Goal: Contribute content: Contribute content

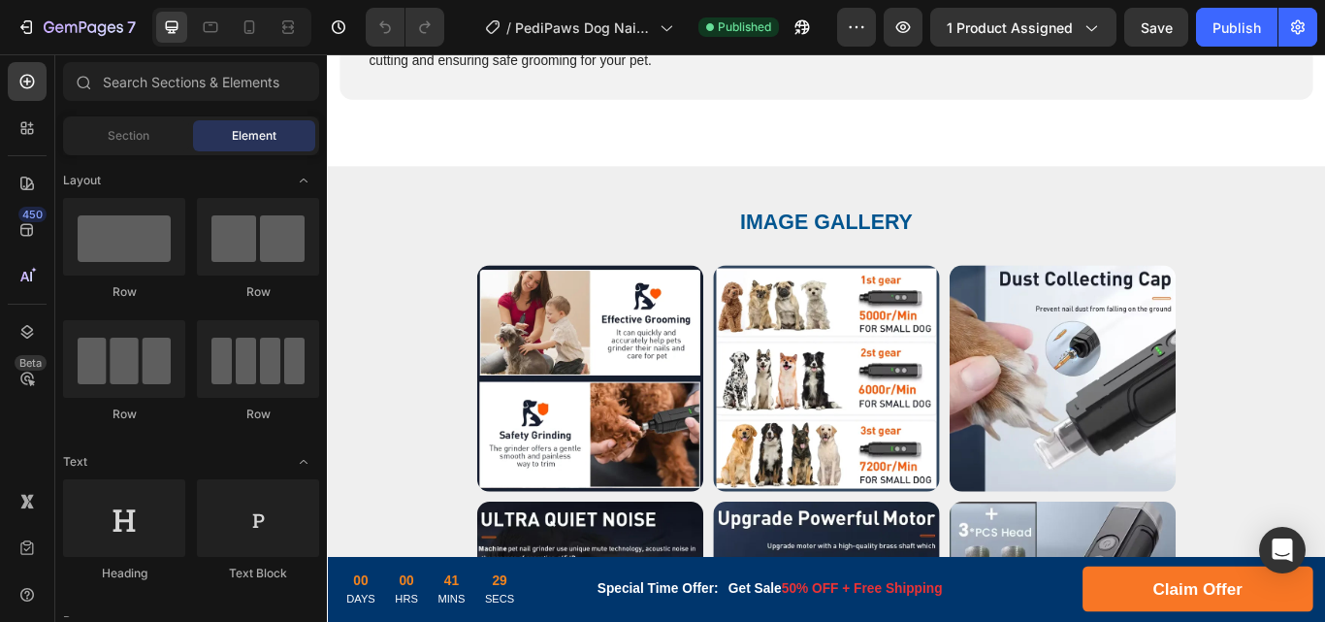
scroll to position [4525, 0]
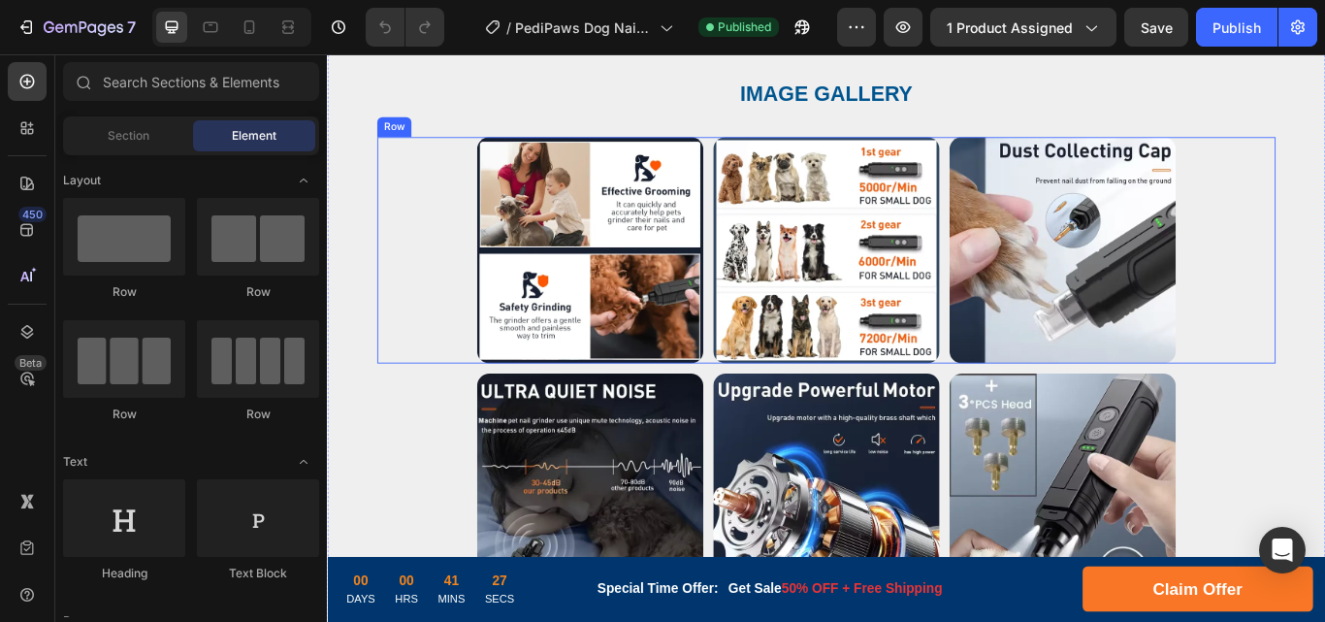
click at [447, 167] on div "Image Image Image Row" at bounding box center [908, 283] width 1047 height 264
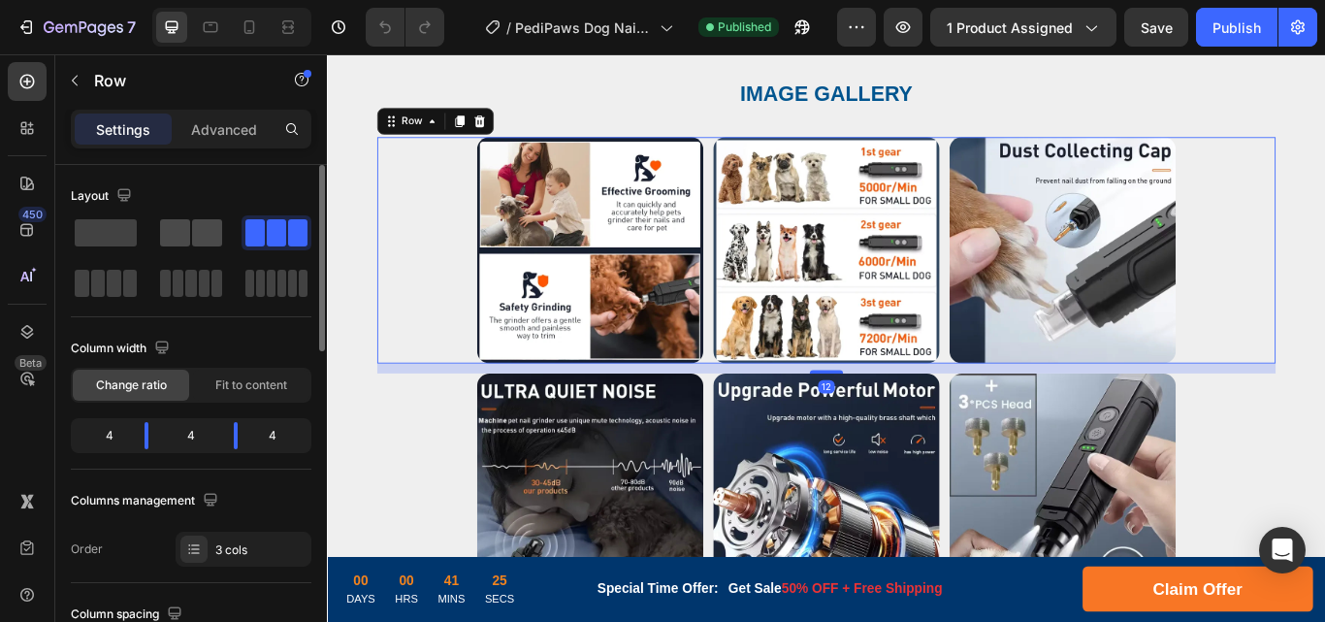
click at [188, 234] on span at bounding box center [175, 232] width 30 height 27
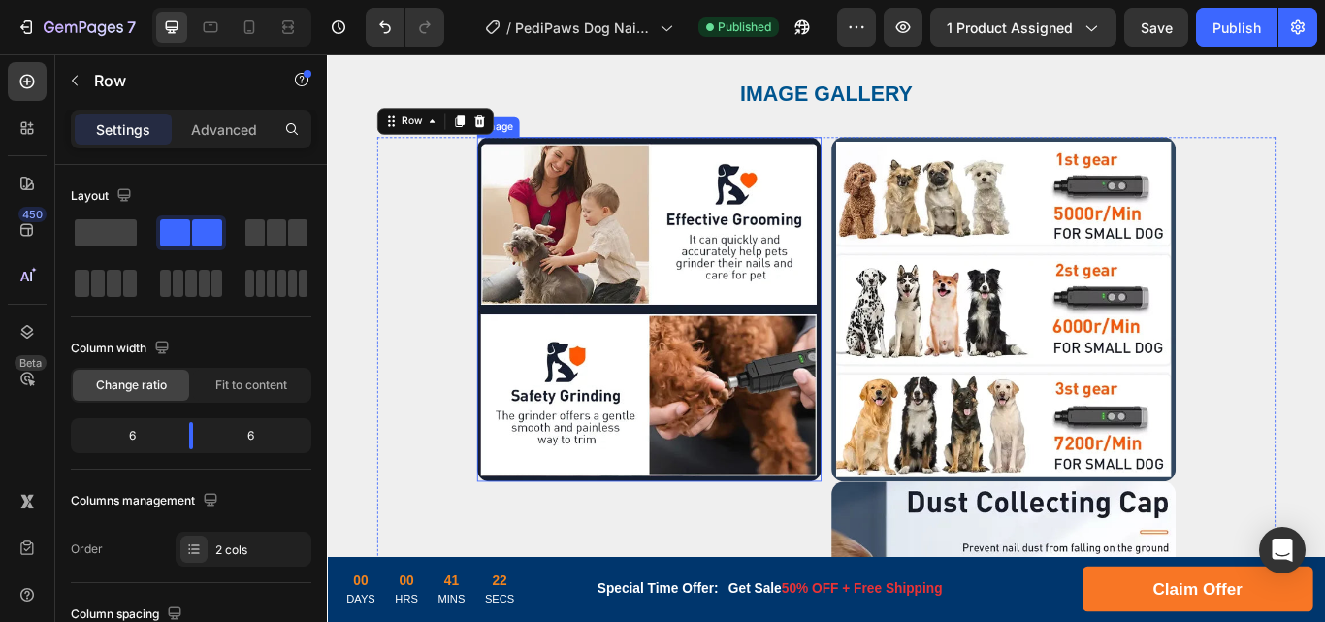
scroll to position [4848, 0]
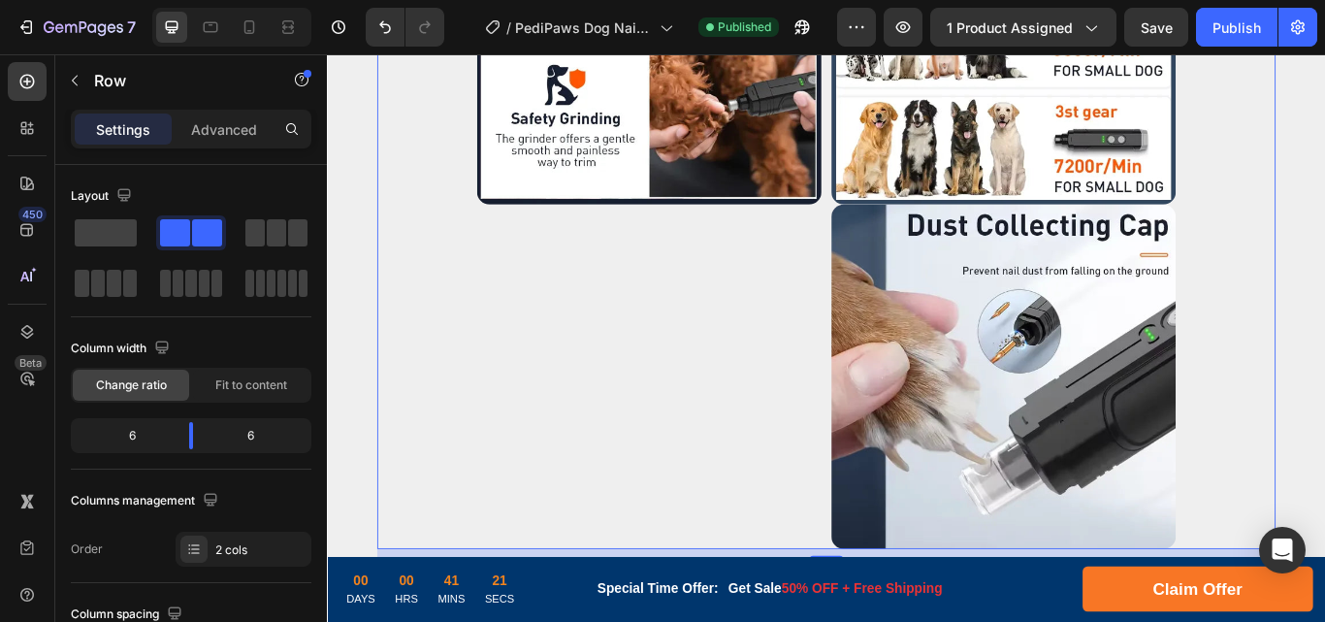
click at [640, 264] on div "Image" at bounding box center [701, 229] width 401 height 803
click at [192, 232] on span at bounding box center [207, 232] width 30 height 27
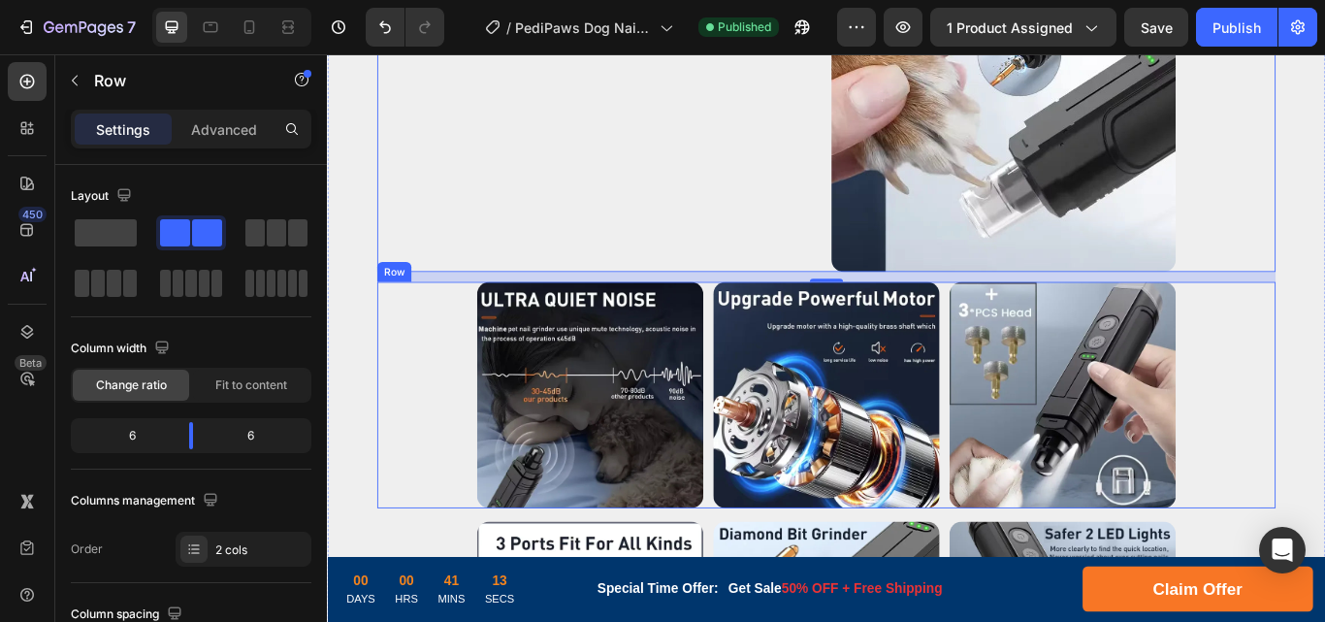
click at [428, 344] on div "Image Image Image Row" at bounding box center [908, 452] width 1047 height 264
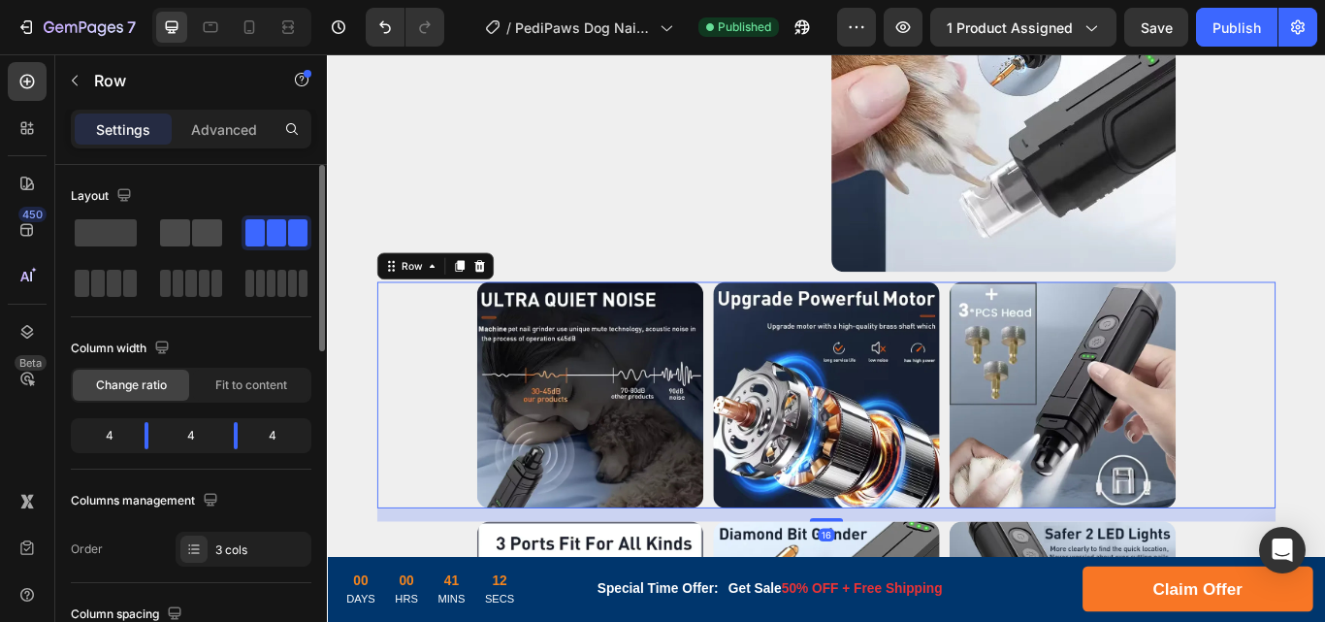
click at [197, 238] on span at bounding box center [207, 232] width 30 height 27
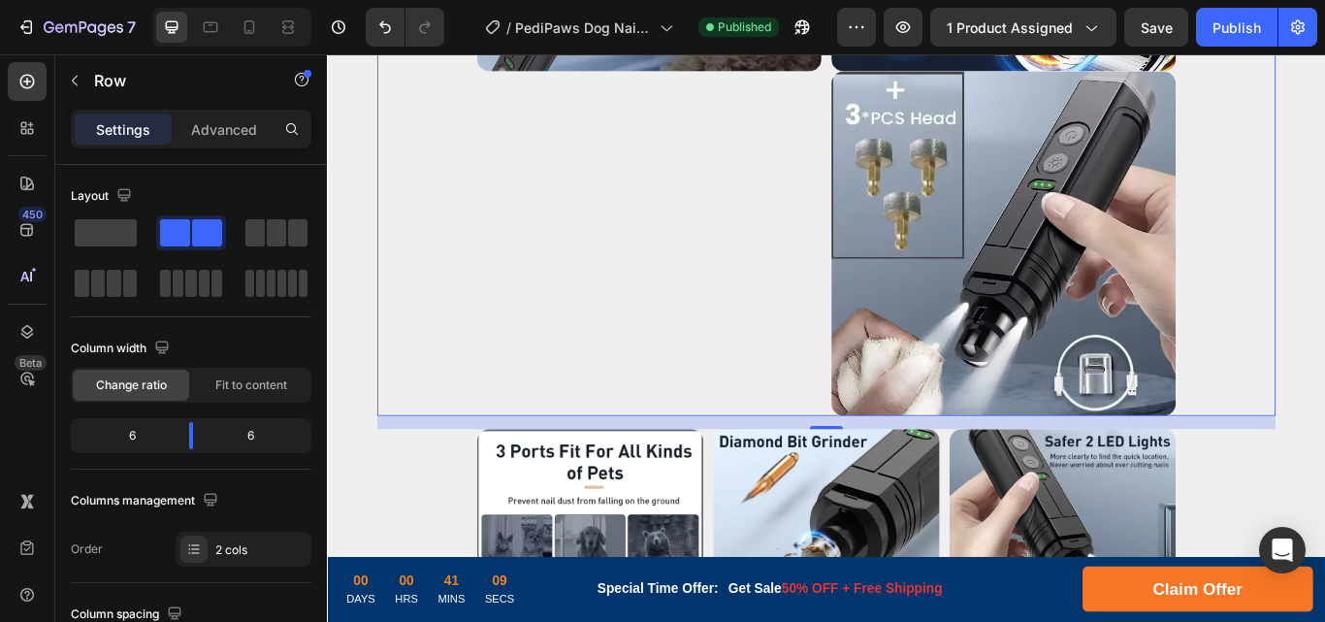
scroll to position [6141, 0]
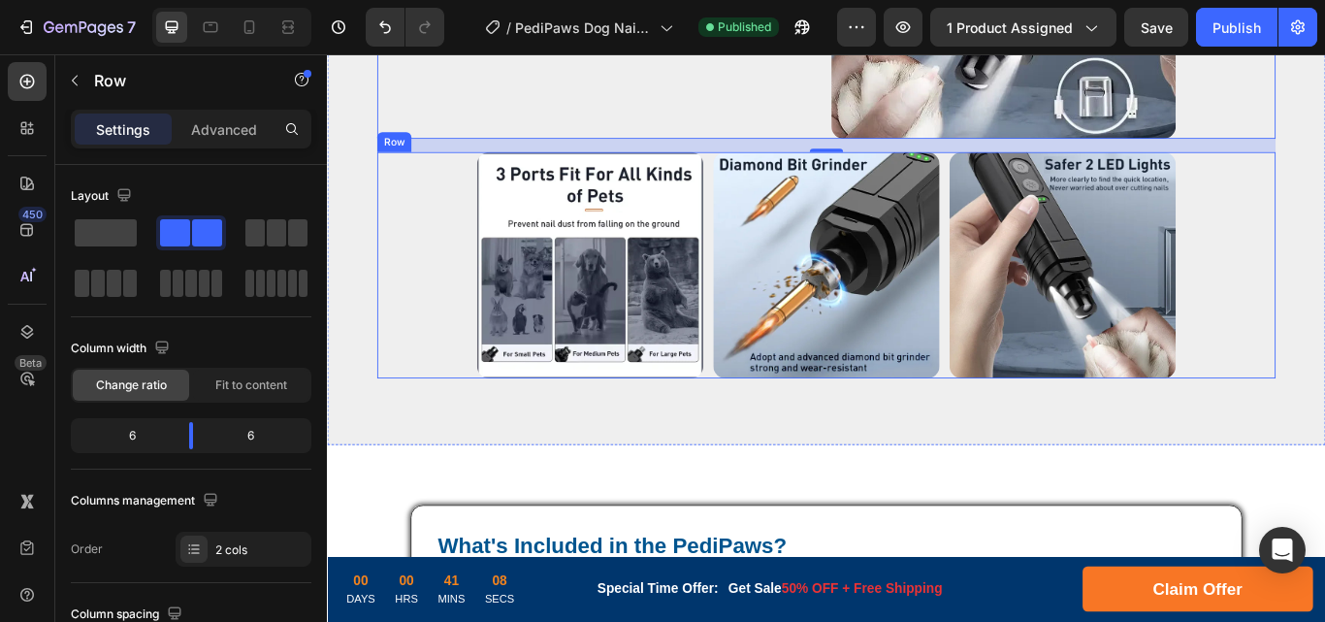
click at [426, 222] on div "Image Image Image Row" at bounding box center [908, 301] width 1047 height 264
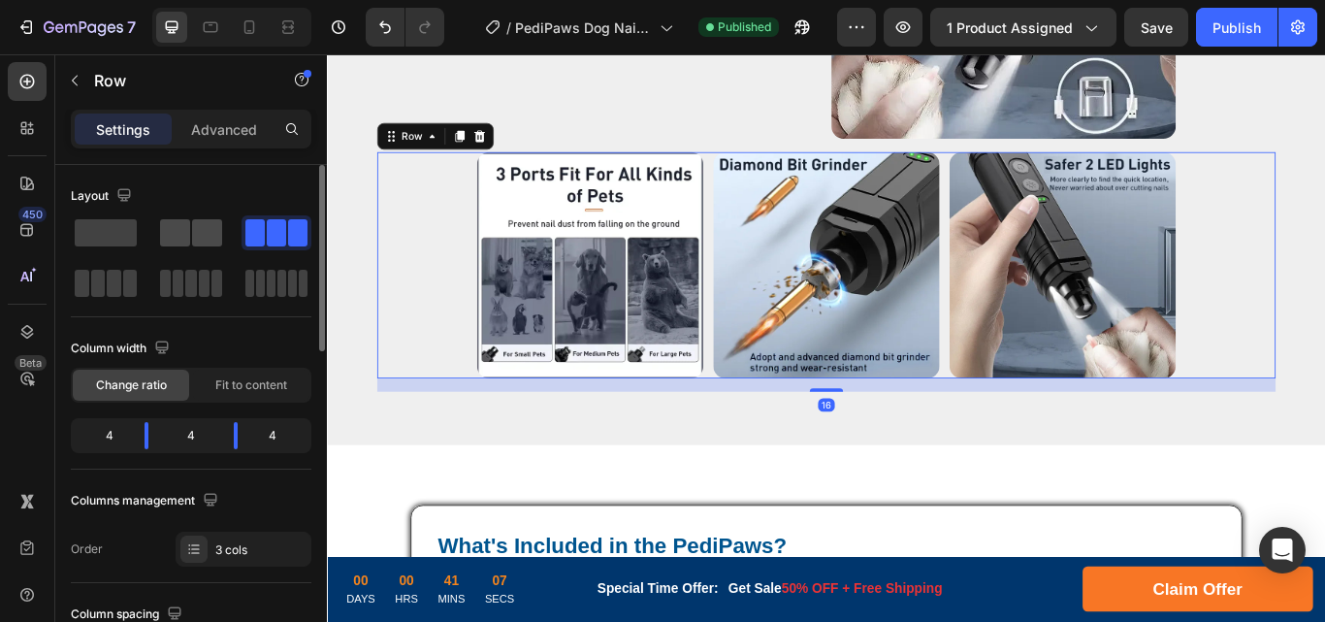
click at [208, 220] on span at bounding box center [207, 232] width 30 height 27
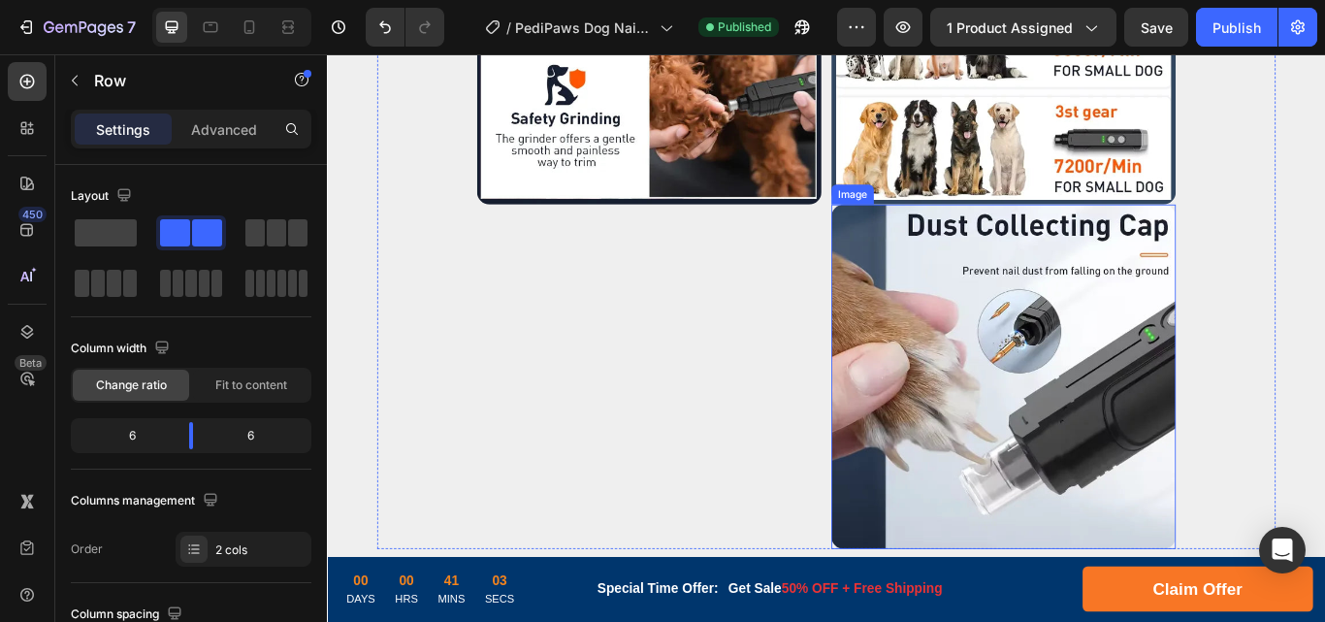
scroll to position [5171, 0]
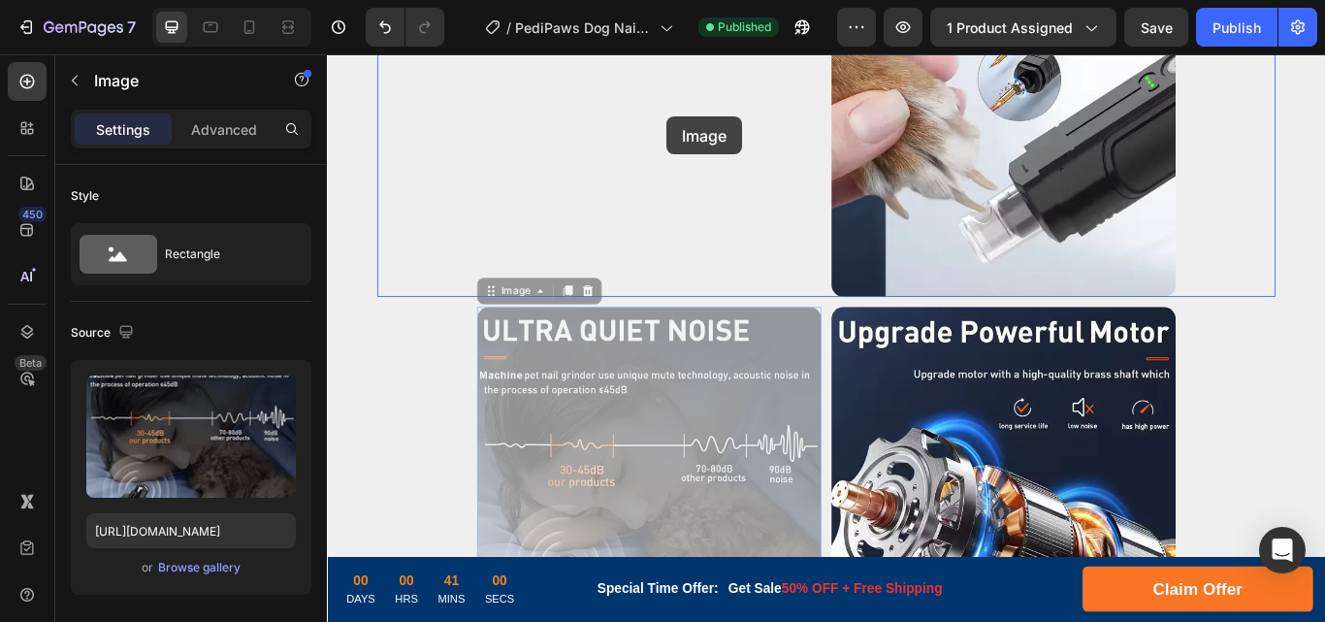
drag, startPoint x: 781, startPoint y: 381, endPoint x: 722, endPoint y: 127, distance: 260.6
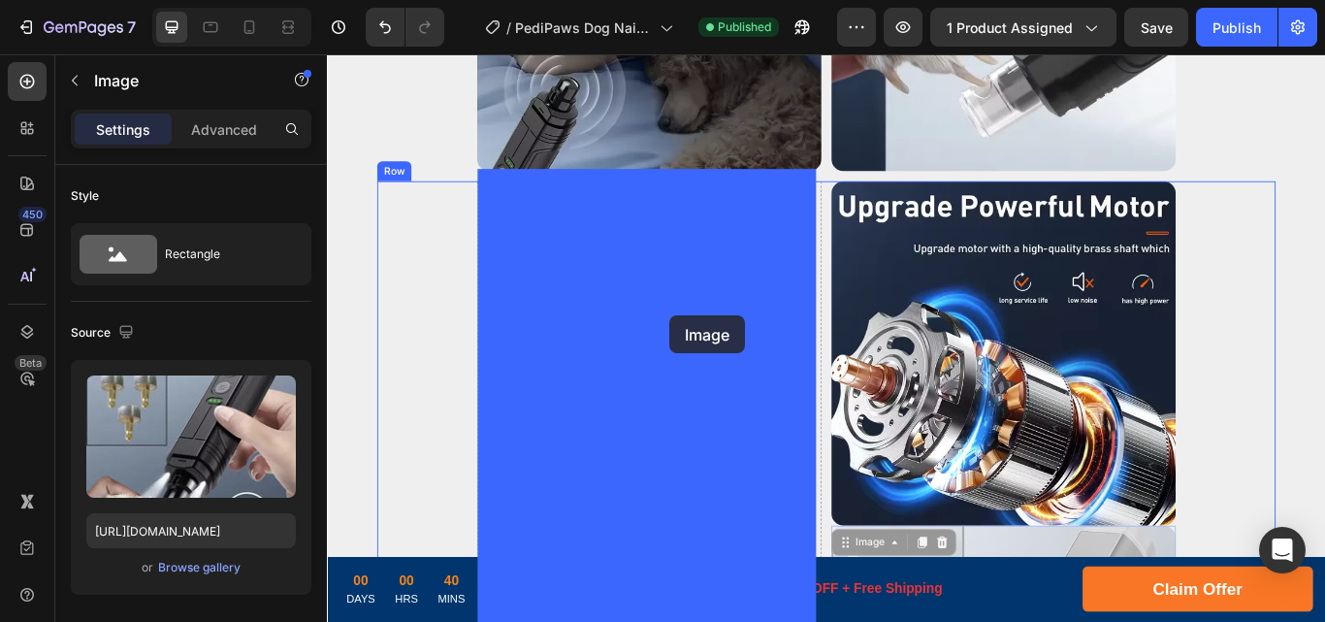
scroll to position [5283, 0]
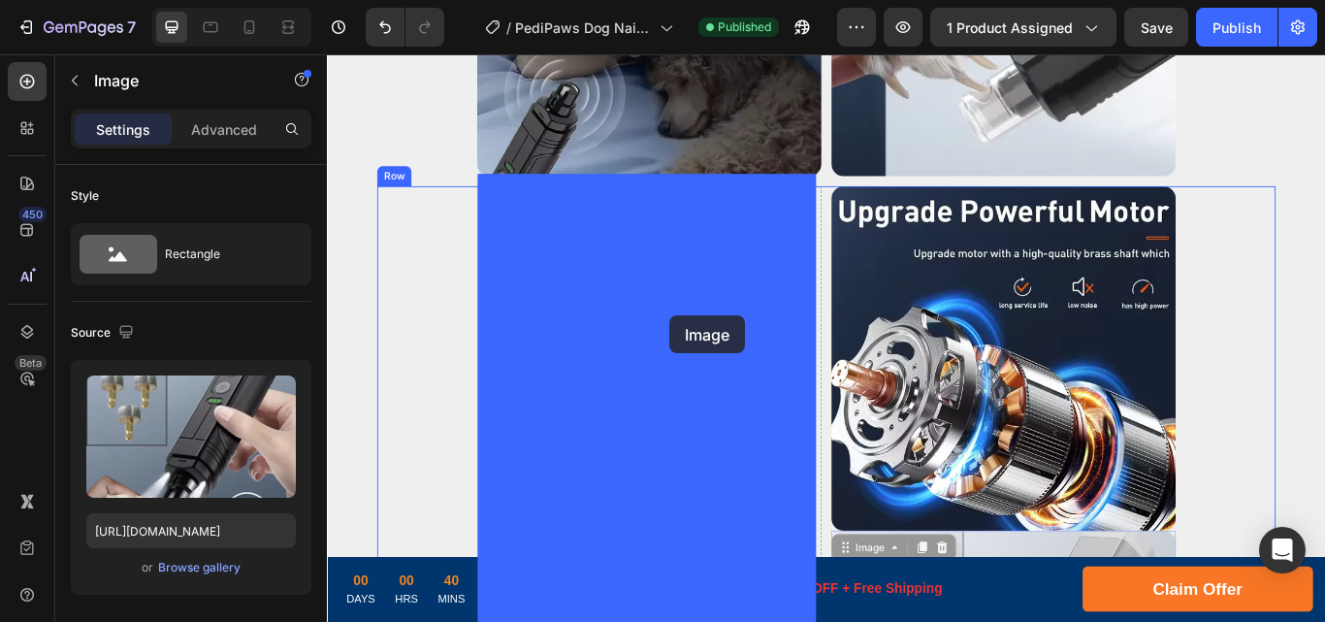
drag, startPoint x: 1046, startPoint y: 463, endPoint x: 726, endPoint y: 359, distance: 336.7
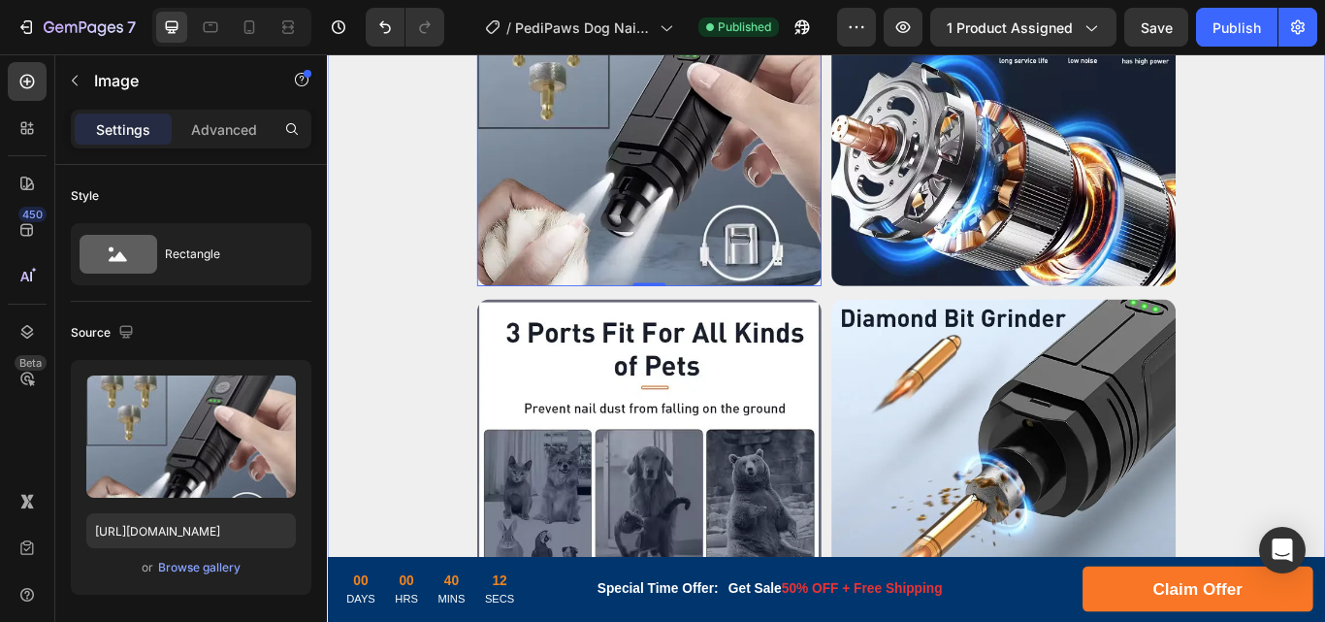
scroll to position [5928, 0]
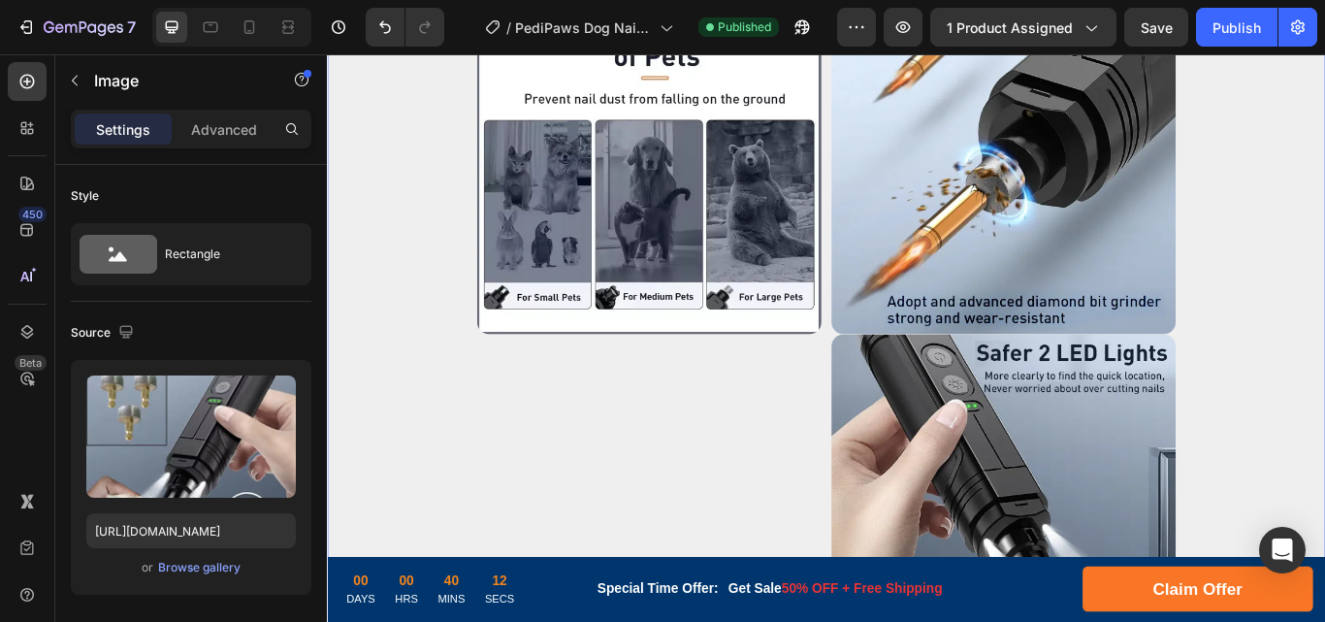
click at [1244, 451] on img at bounding box center [1114, 581] width 401 height 401
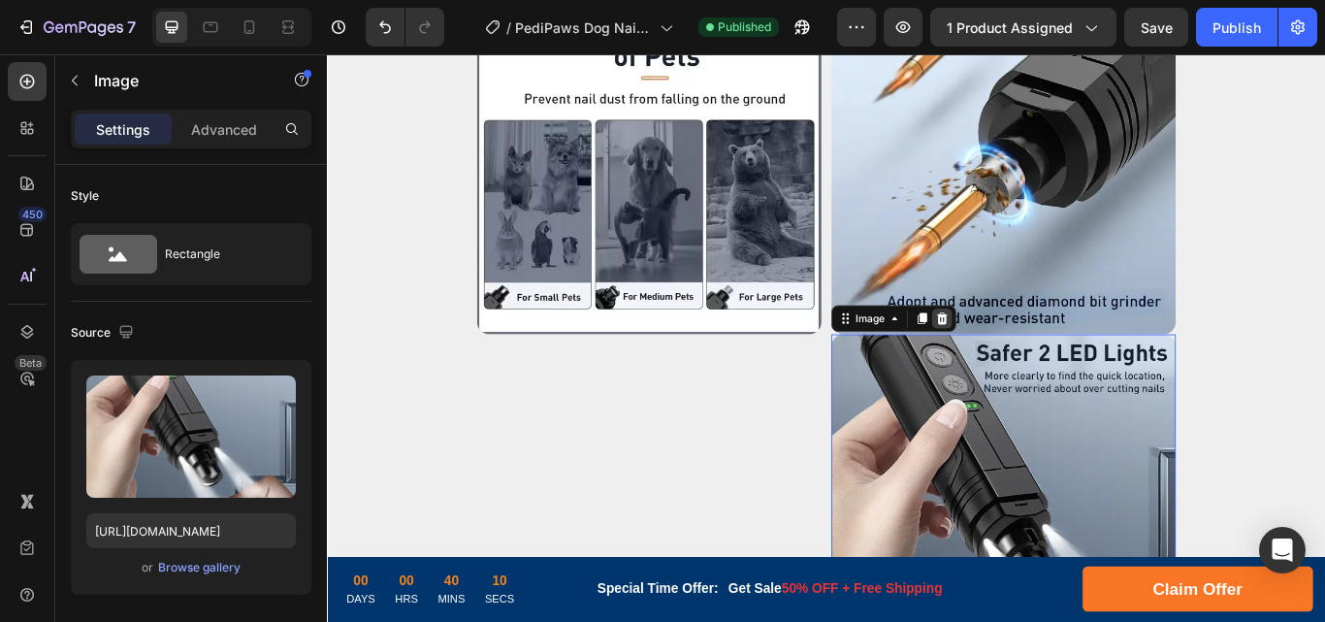
click at [1038, 356] on icon at bounding box center [1044, 363] width 13 height 14
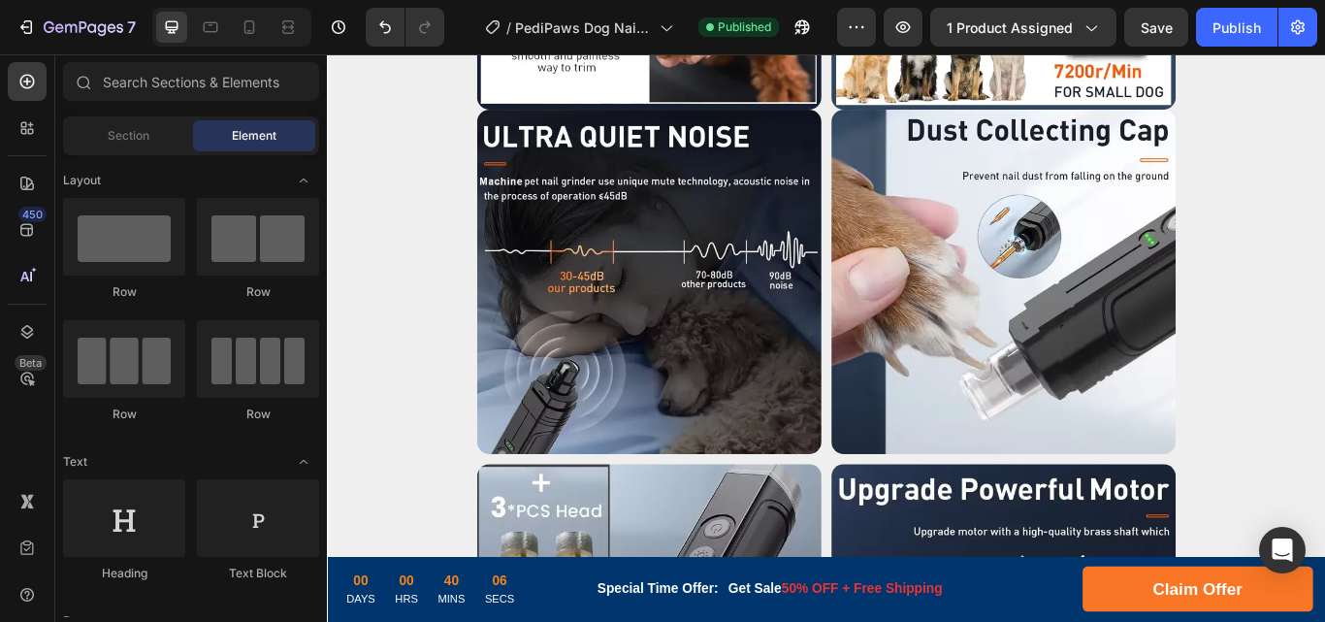
scroll to position [4636, 0]
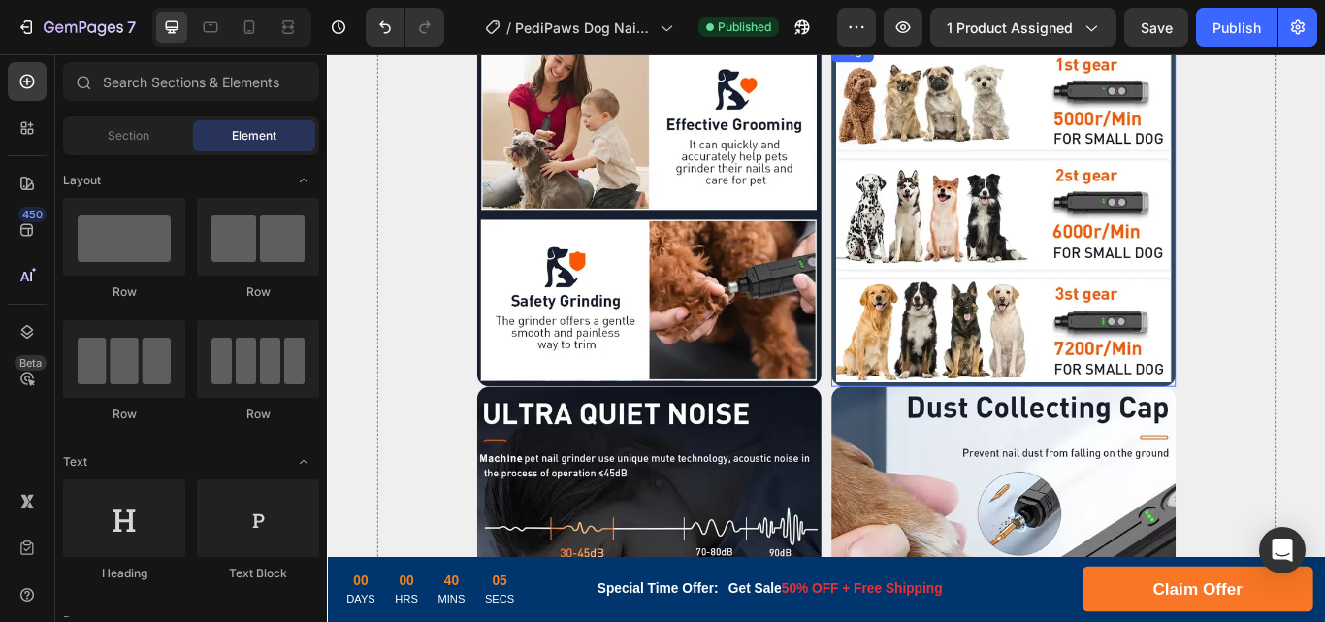
click at [1055, 300] on img at bounding box center [1114, 241] width 401 height 401
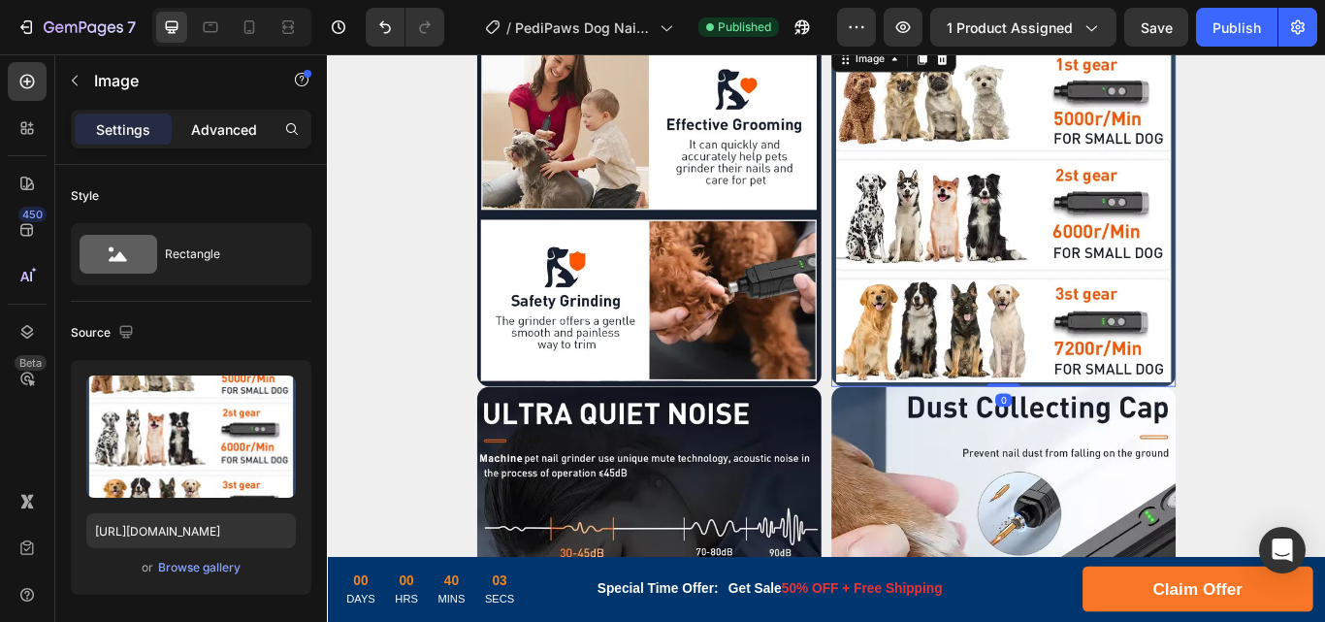
click at [209, 137] on p "Advanced" at bounding box center [224, 129] width 66 height 20
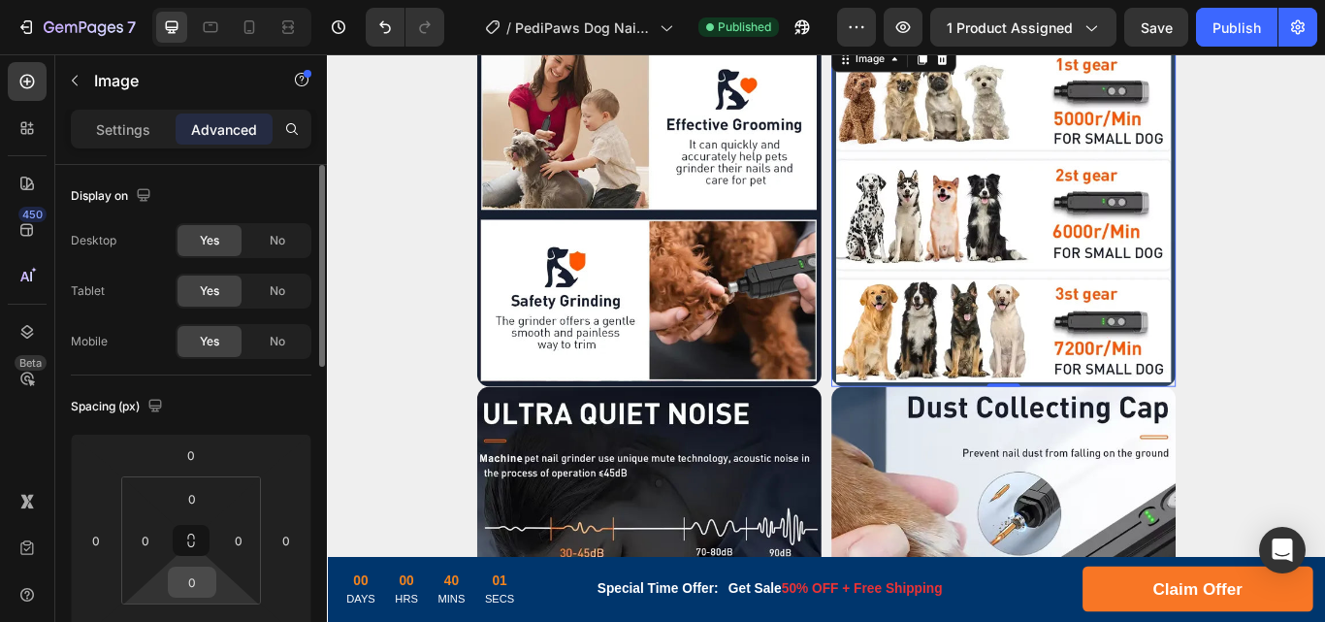
click at [200, 585] on input "0" at bounding box center [192, 581] width 39 height 29
type input "10"
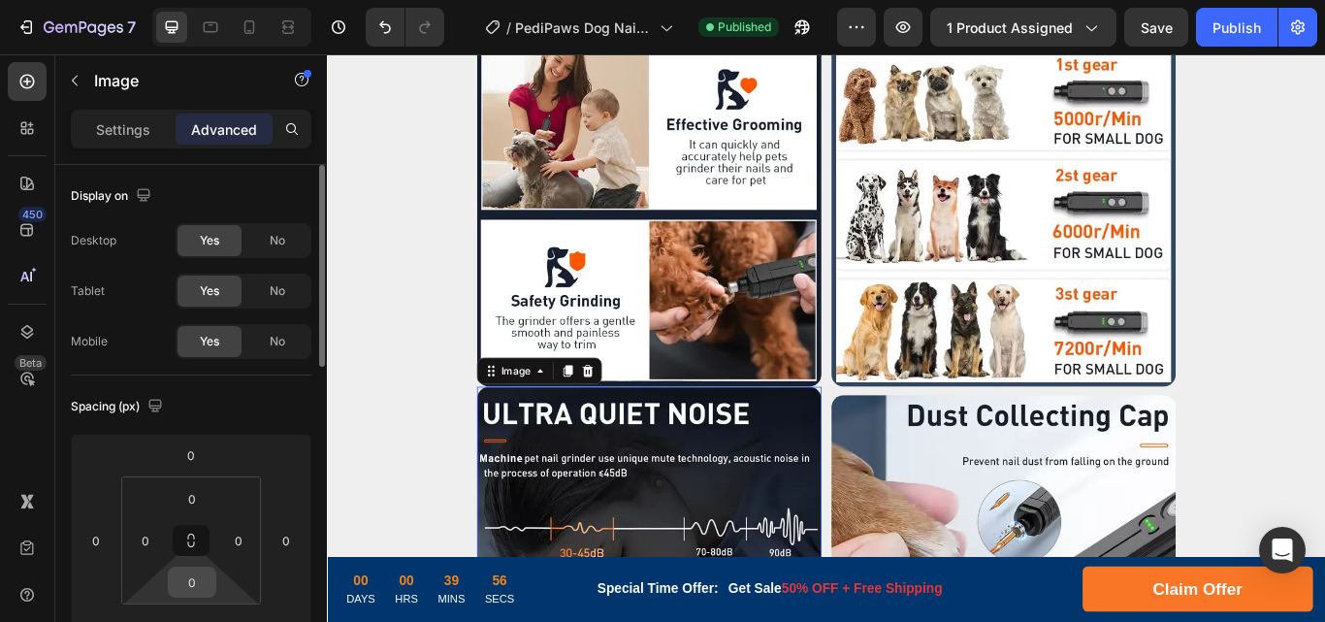
click at [195, 587] on input "0" at bounding box center [192, 581] width 39 height 29
type input "10"
click at [768, 335] on img at bounding box center [701, 241] width 401 height 401
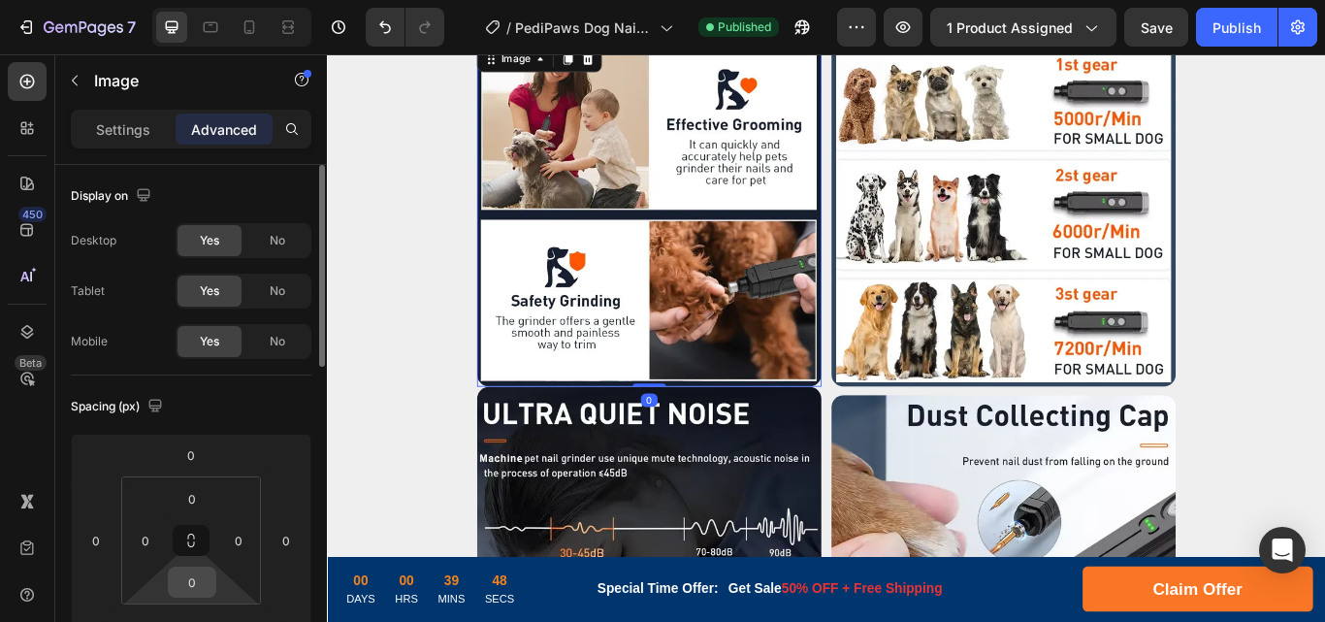
click at [203, 585] on input "0" at bounding box center [192, 581] width 39 height 29
type input "10"
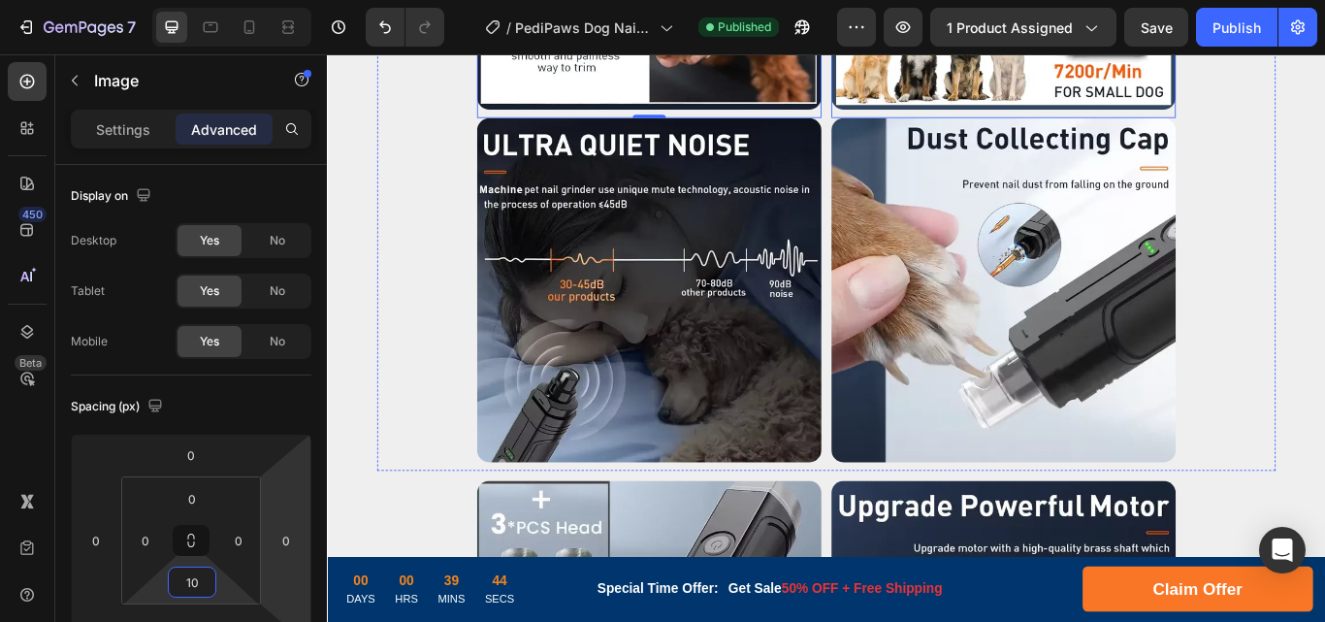
scroll to position [5283, 0]
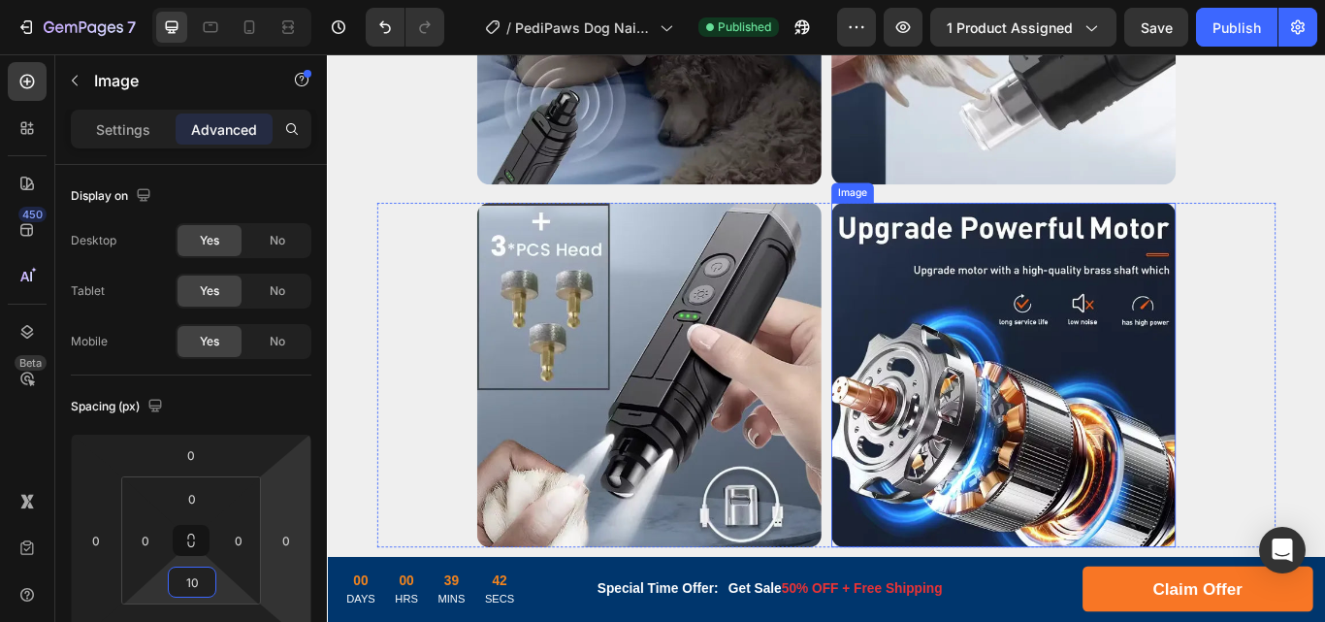
click at [1201, 260] on img at bounding box center [1114, 428] width 401 height 401
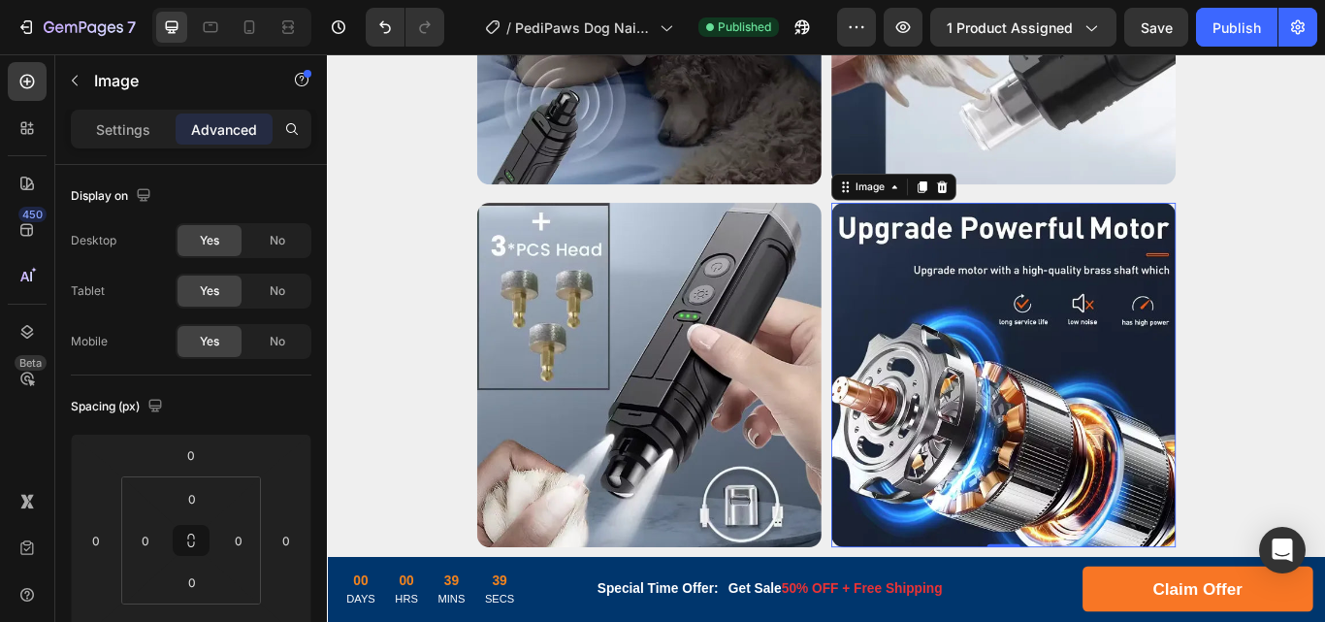
scroll to position [5605, 0]
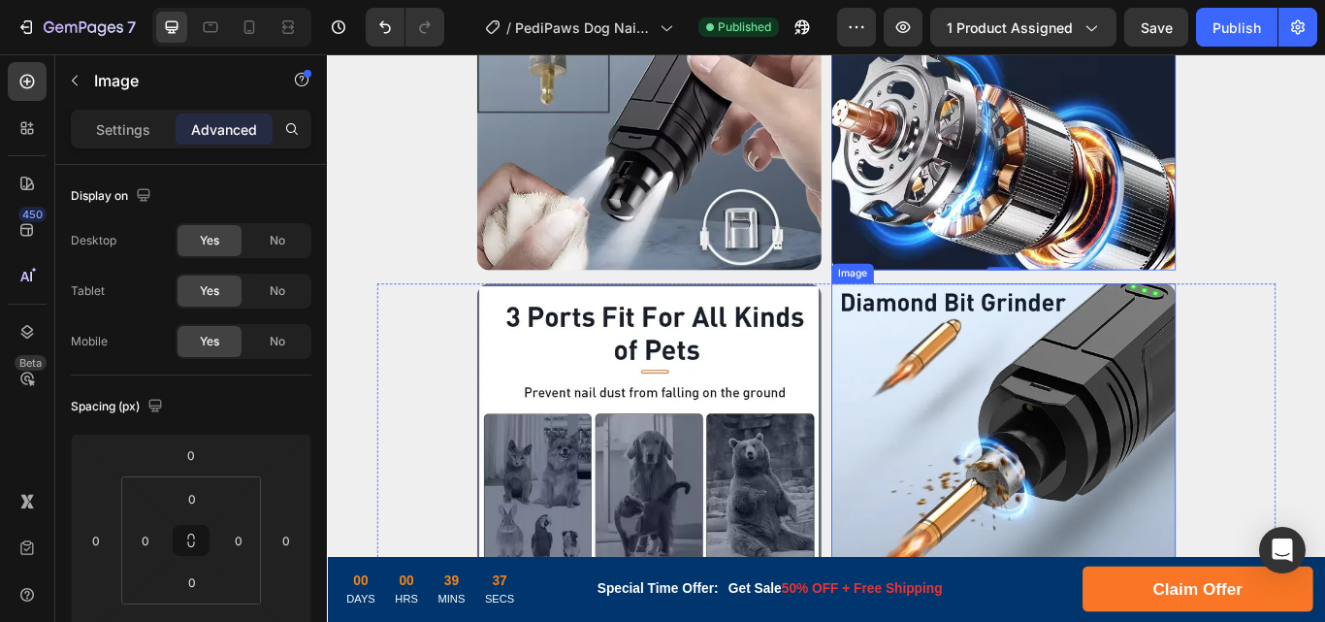
click at [1033, 375] on img at bounding box center [1114, 522] width 401 height 401
click at [781, 361] on img at bounding box center [701, 522] width 401 height 401
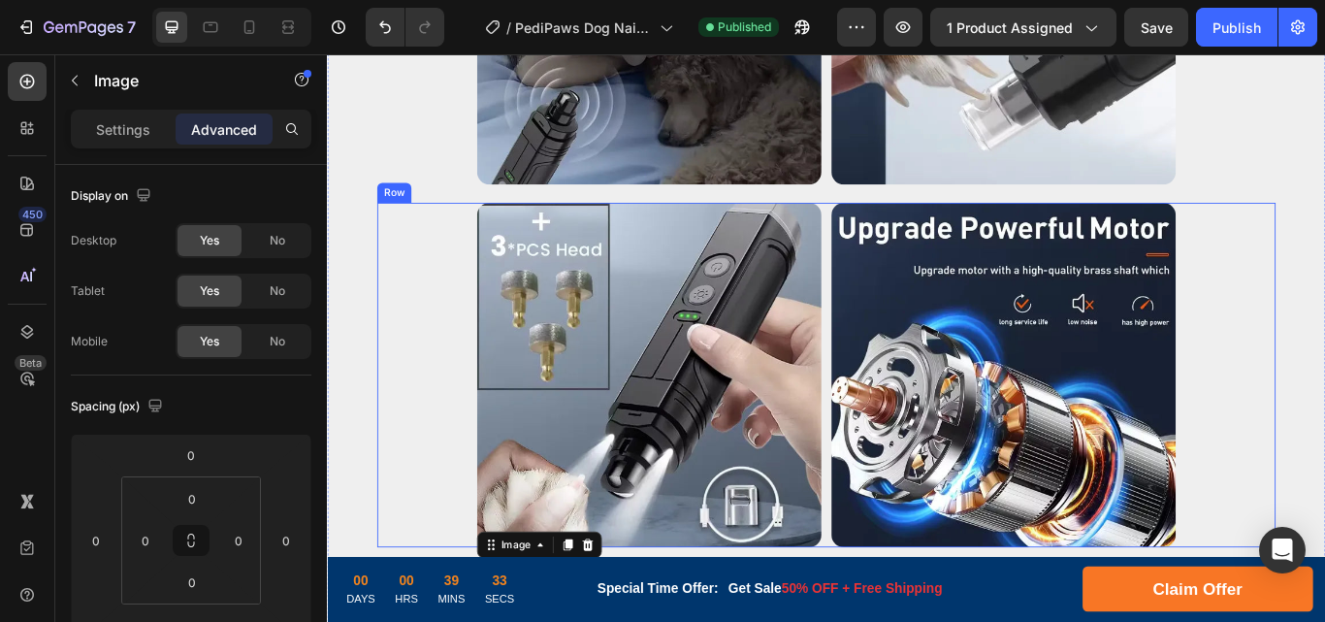
click at [431, 228] on div "Image Image Row" at bounding box center [908, 428] width 1047 height 401
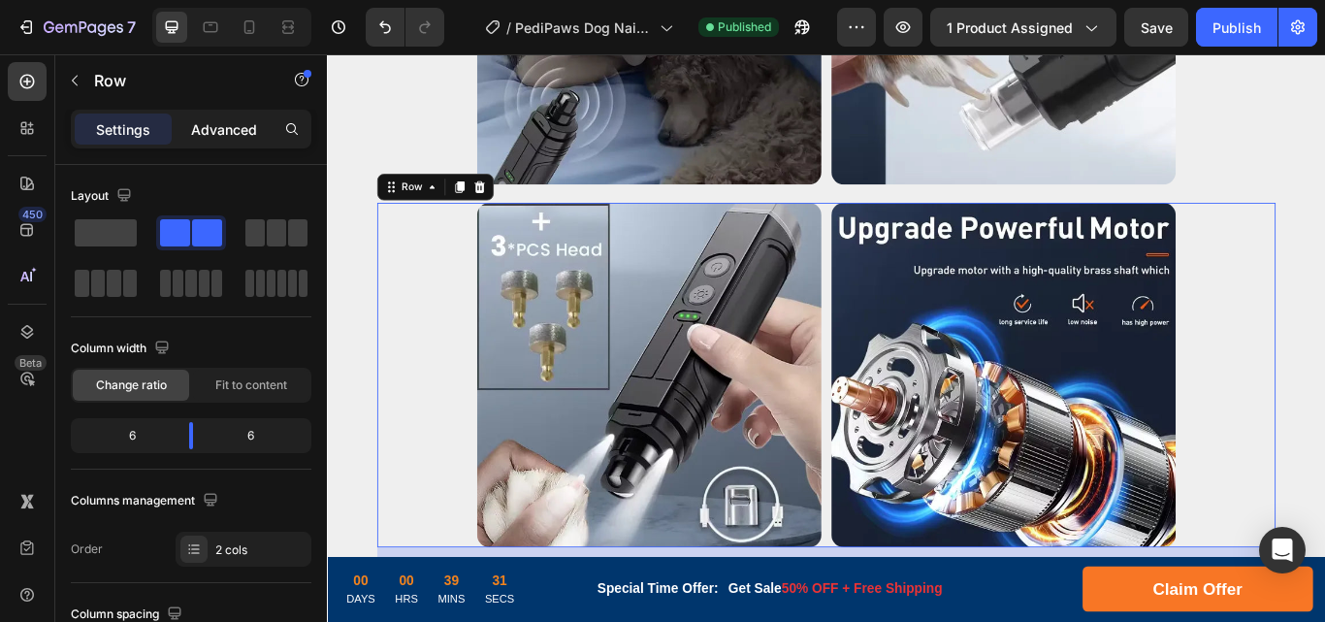
click at [235, 134] on p "Advanced" at bounding box center [224, 129] width 66 height 20
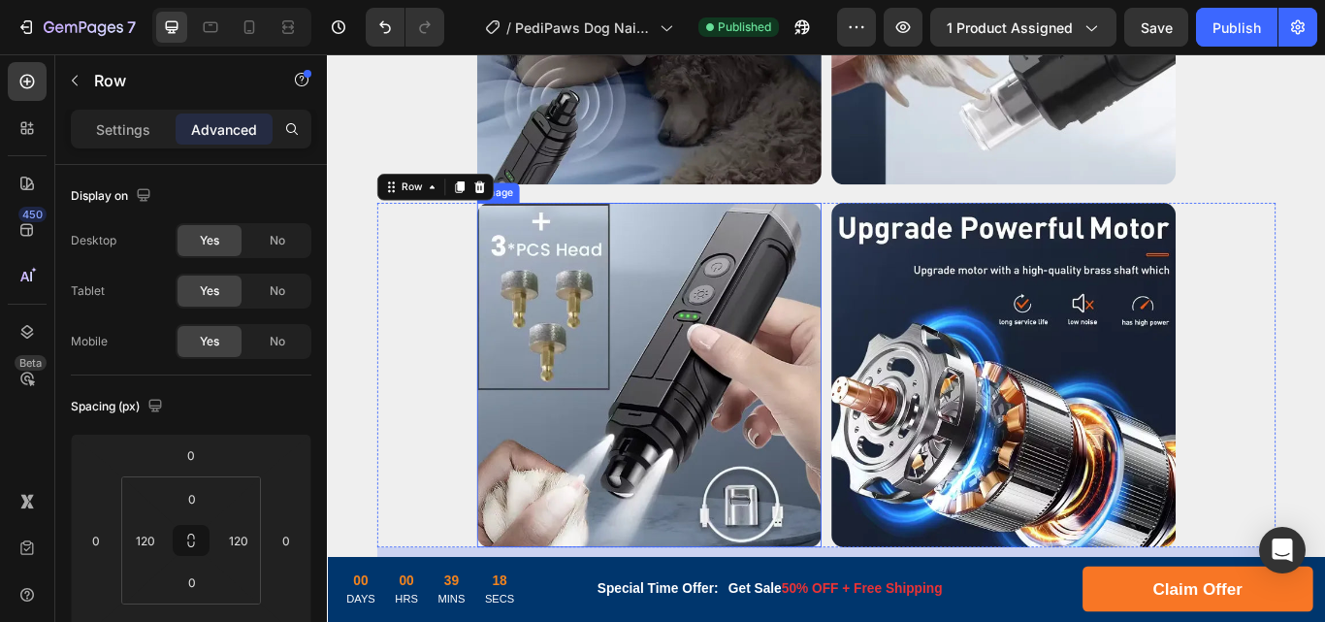
click at [771, 287] on img at bounding box center [701, 428] width 401 height 401
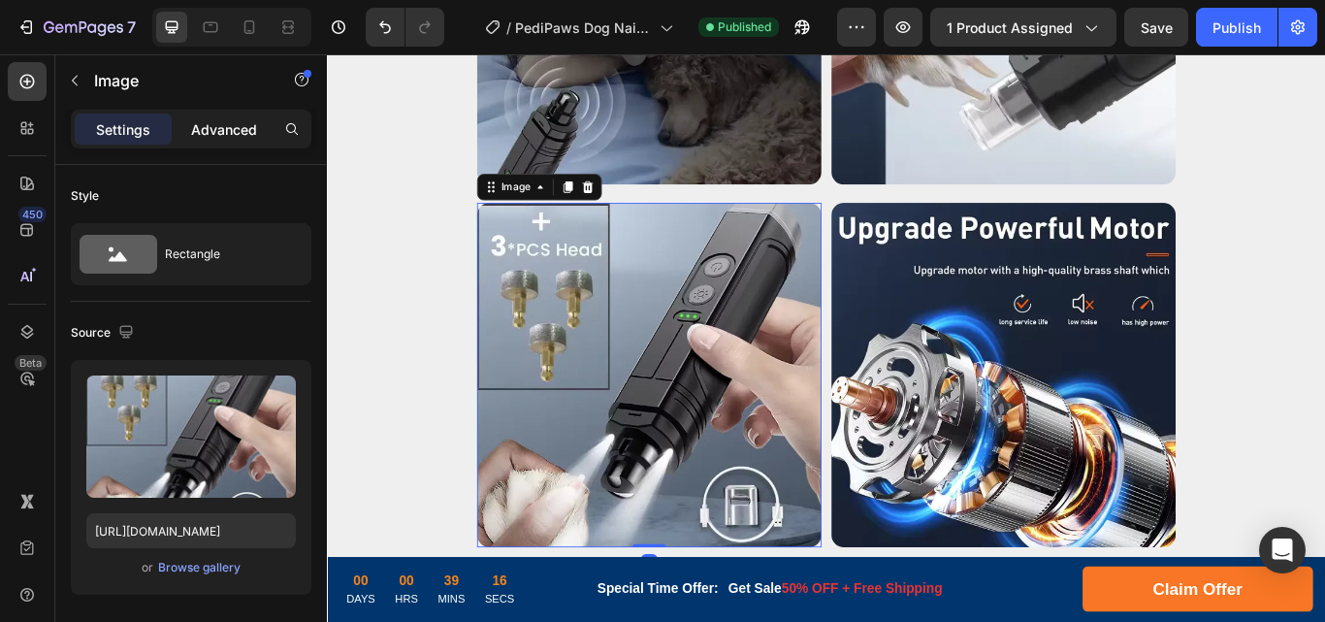
click at [242, 115] on div "Advanced" at bounding box center [224, 128] width 97 height 31
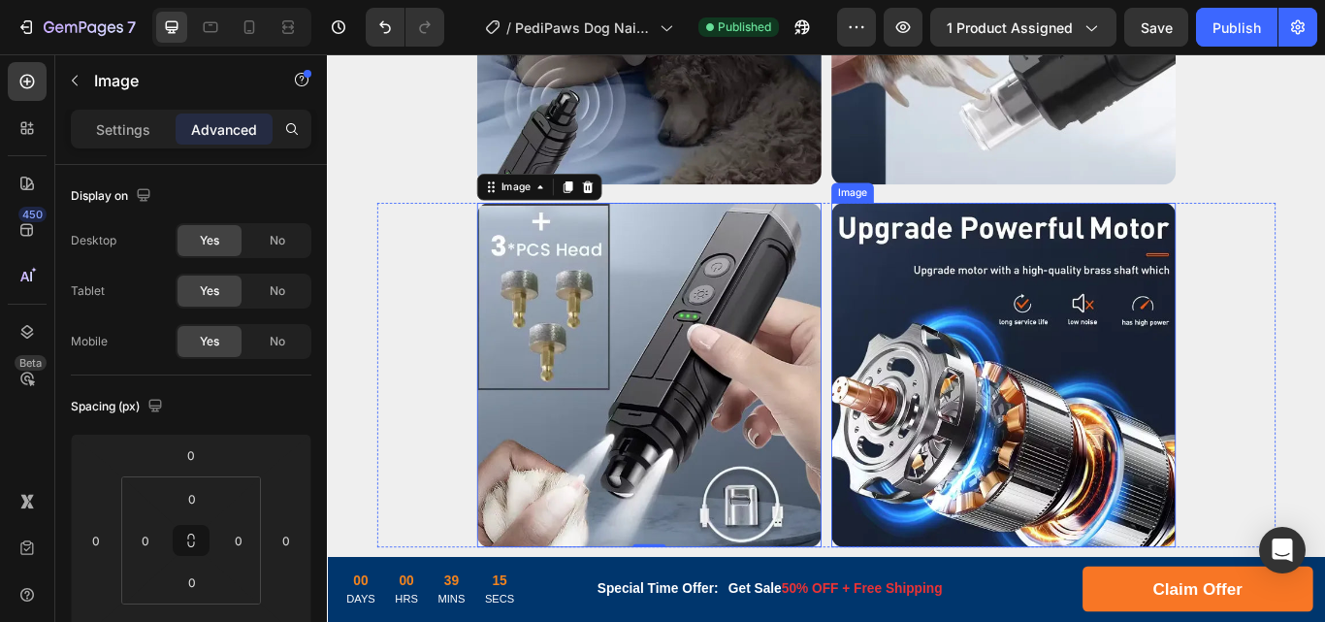
click at [984, 256] on img at bounding box center [1114, 428] width 401 height 401
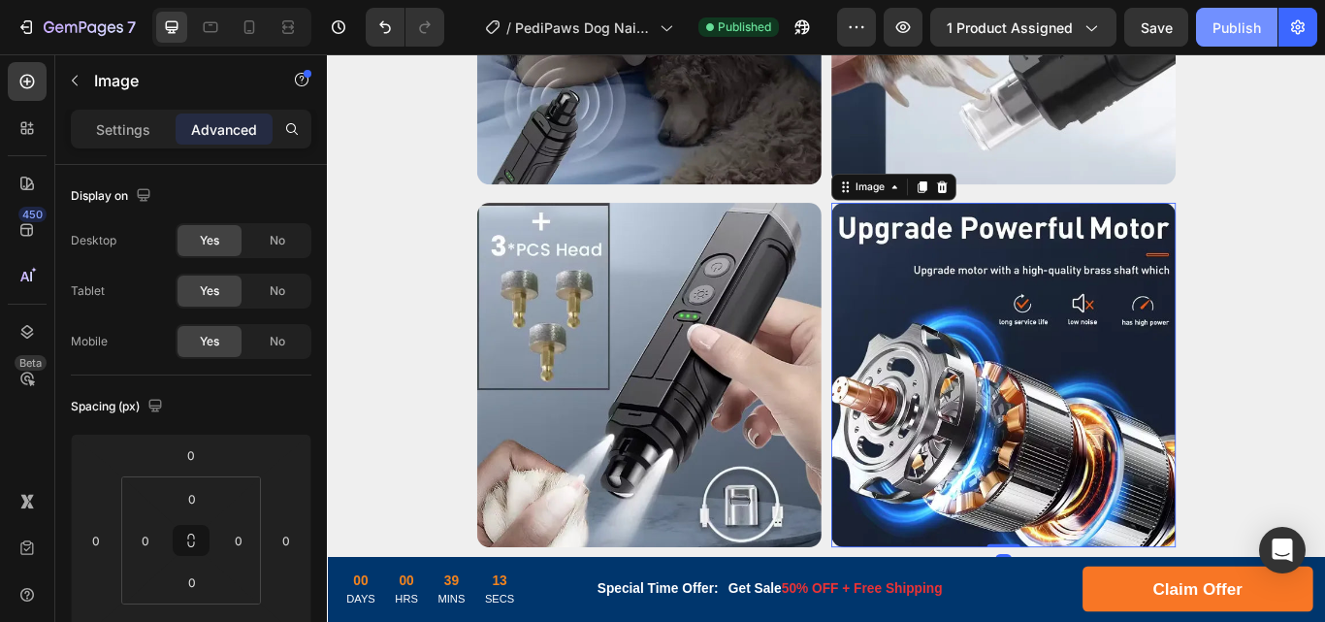
click at [1244, 22] on div "Publish" at bounding box center [1236, 27] width 48 height 20
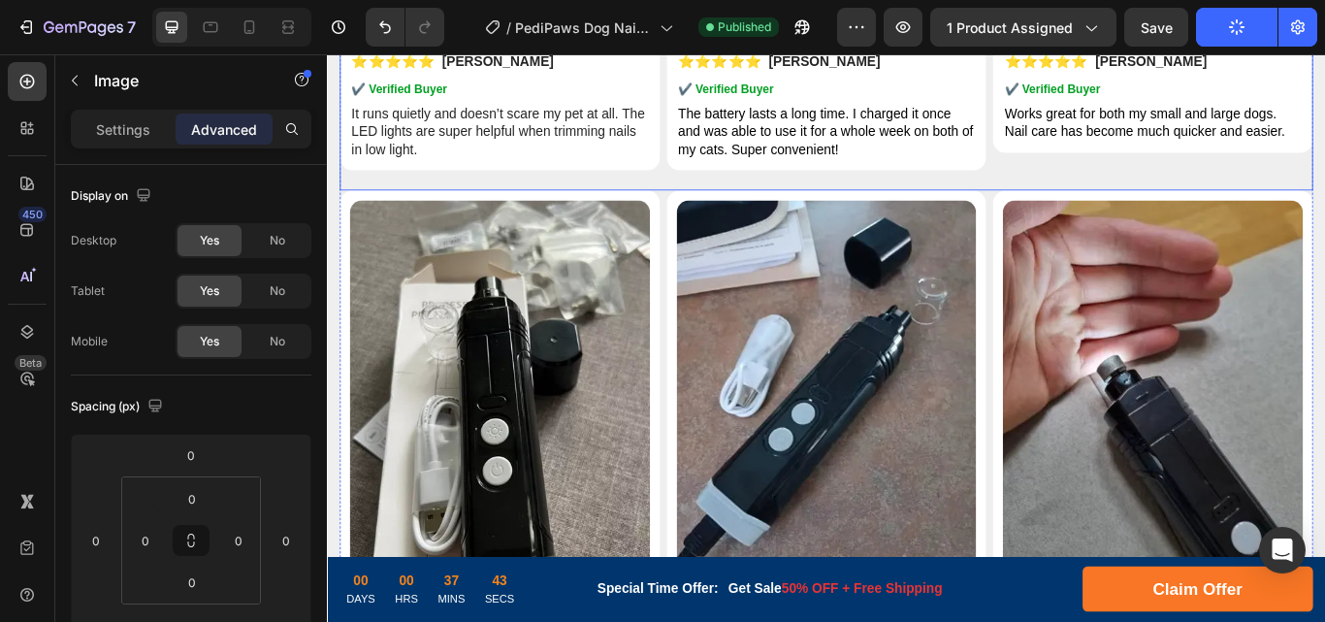
scroll to position [7597, 0]
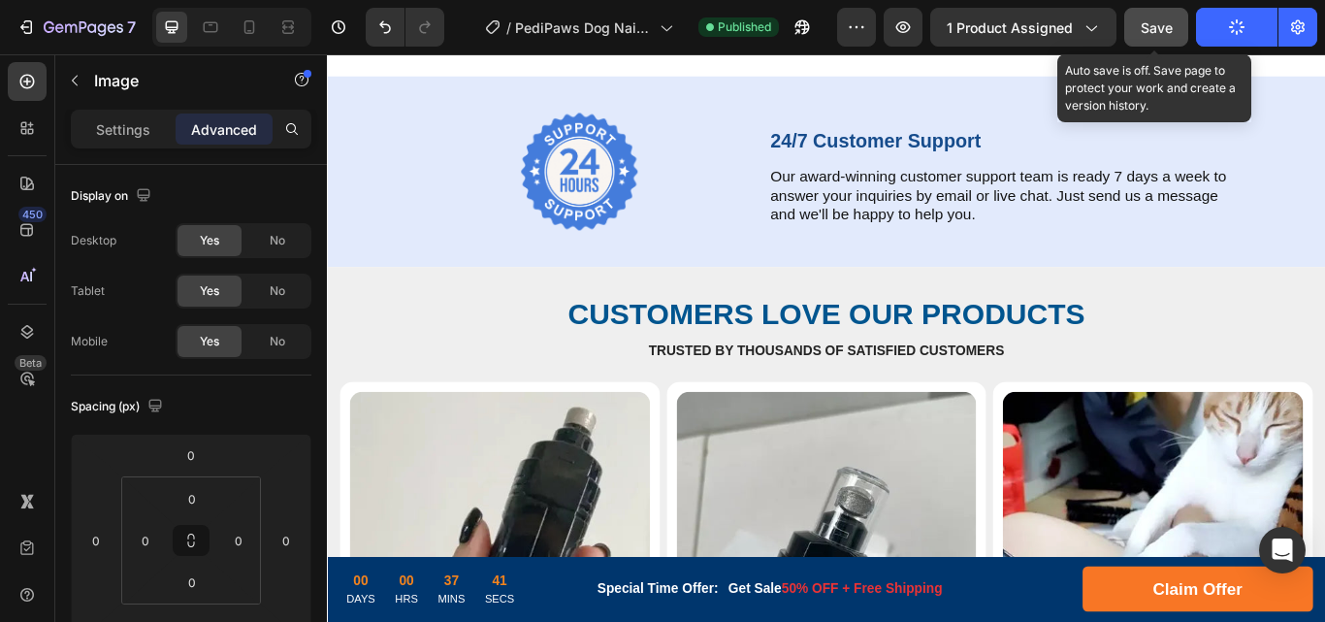
click at [1160, 27] on span "Save" at bounding box center [1156, 27] width 32 height 16
